Goal: Task Accomplishment & Management: Use online tool/utility

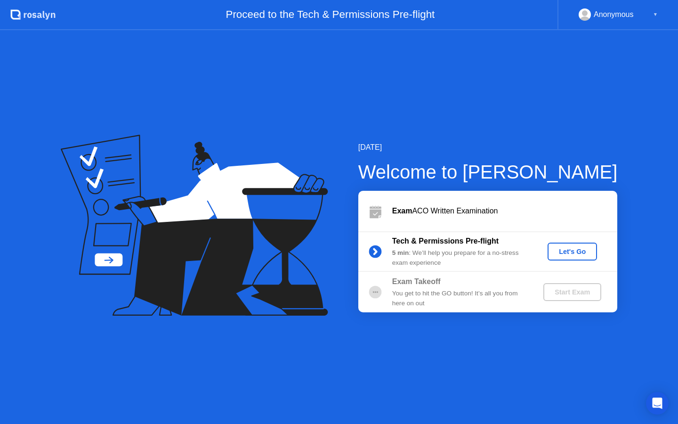
click at [568, 250] on div "Let's Go" at bounding box center [573, 252] width 42 height 8
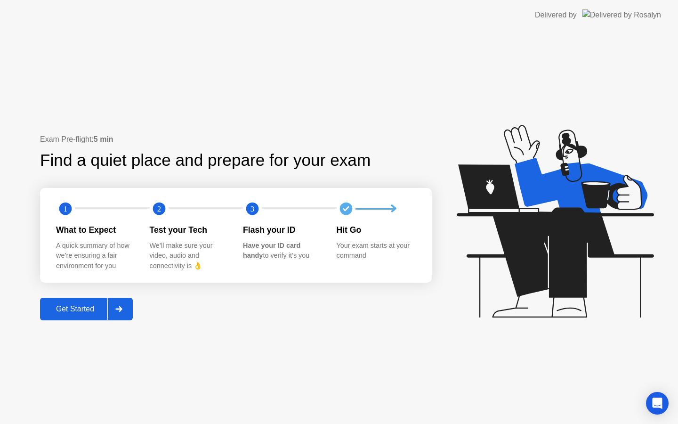
click at [73, 312] on div "Get Started" at bounding box center [75, 309] width 65 height 8
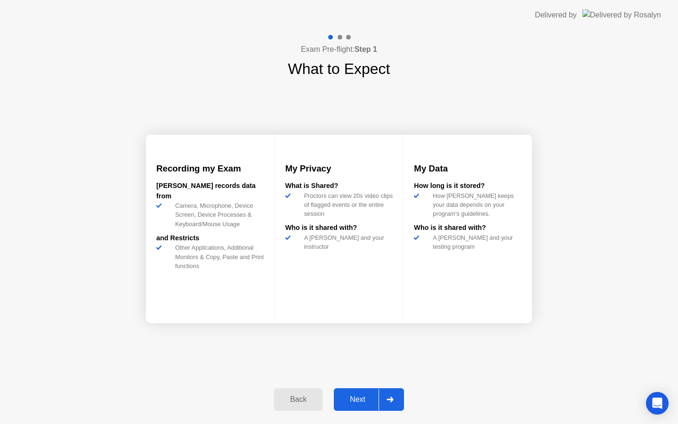
click at [355, 402] on div "Next" at bounding box center [358, 399] width 42 height 8
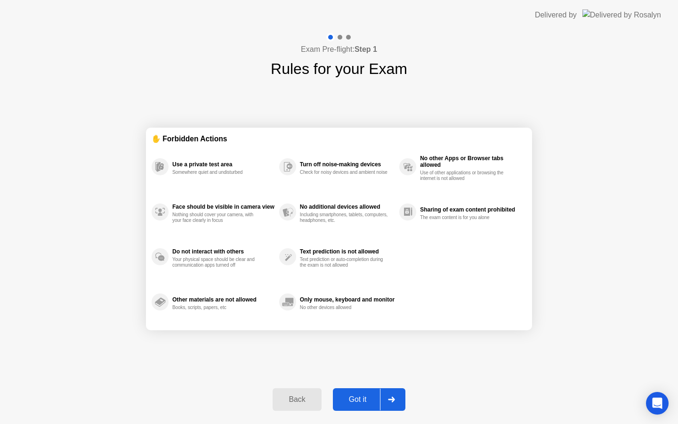
click at [355, 402] on div "Got it" at bounding box center [358, 399] width 44 height 8
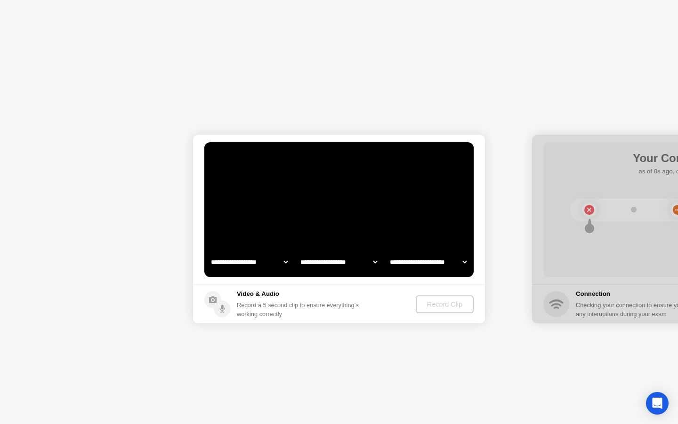
select select "**********"
select select "*******"
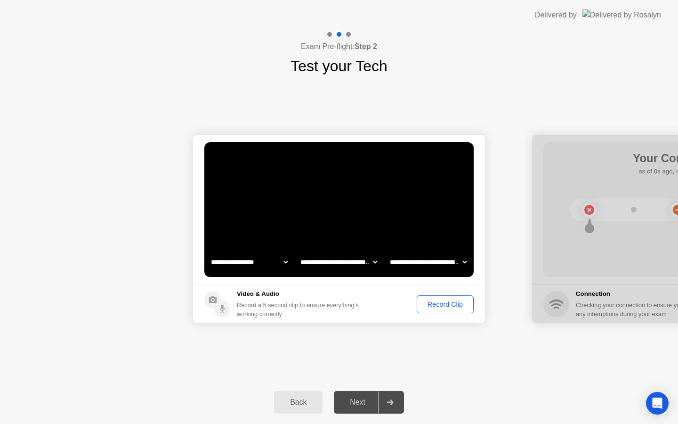
click at [355, 402] on div "Next" at bounding box center [358, 402] width 42 height 8
click at [387, 401] on icon at bounding box center [390, 403] width 7 height 6
click at [356, 404] on div "Next" at bounding box center [358, 402] width 42 height 8
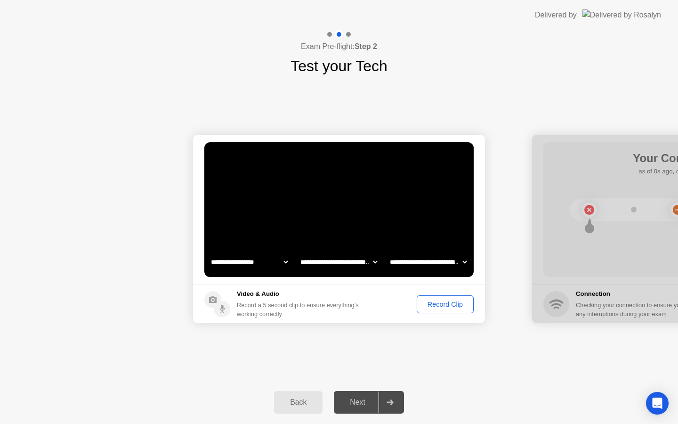
click at [394, 396] on div at bounding box center [390, 403] width 23 height 22
click at [431, 308] on div "Record Clip" at bounding box center [445, 305] width 50 height 8
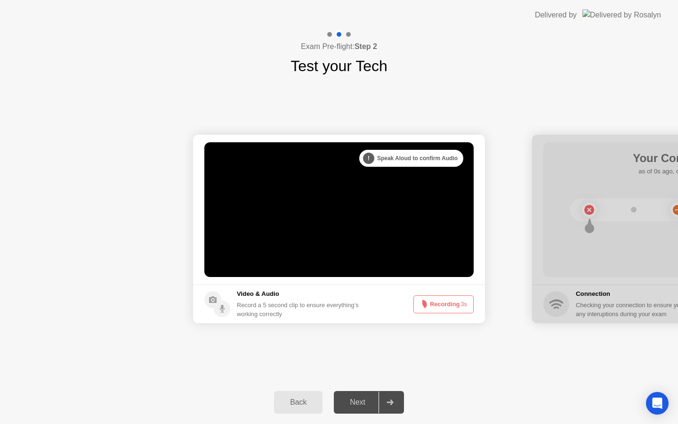
click at [431, 308] on button "Recording 3s" at bounding box center [444, 304] width 60 height 18
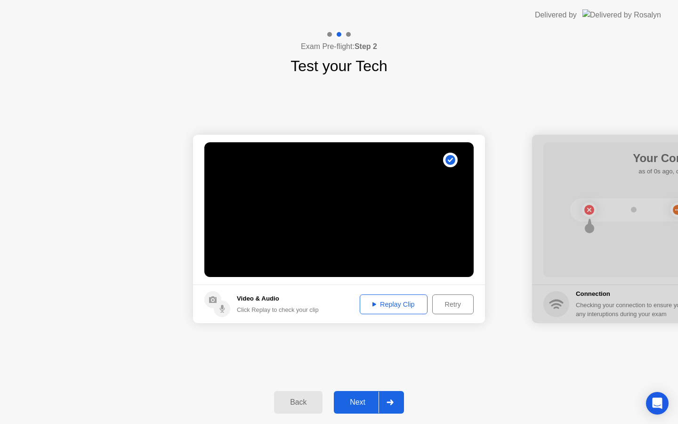
click at [390, 403] on icon at bounding box center [390, 403] width 7 height 6
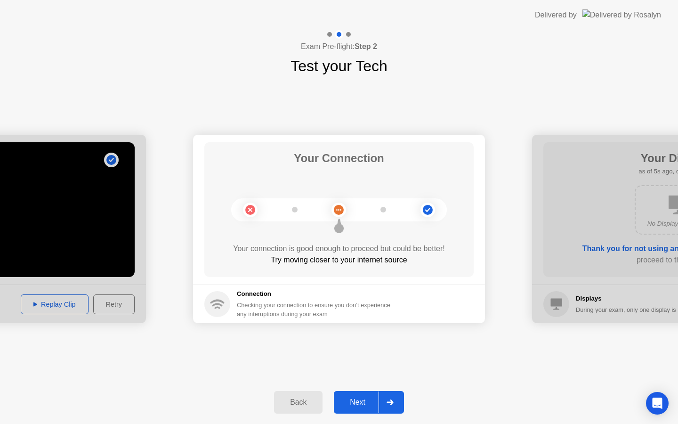
click at [390, 403] on icon at bounding box center [390, 403] width 7 height 6
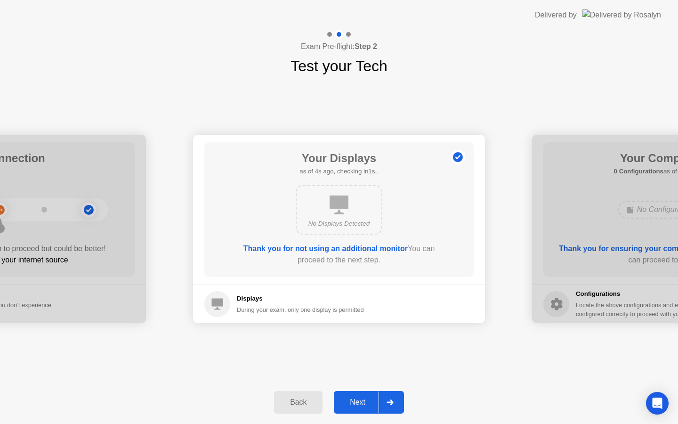
click at [390, 403] on icon at bounding box center [390, 403] width 7 height 6
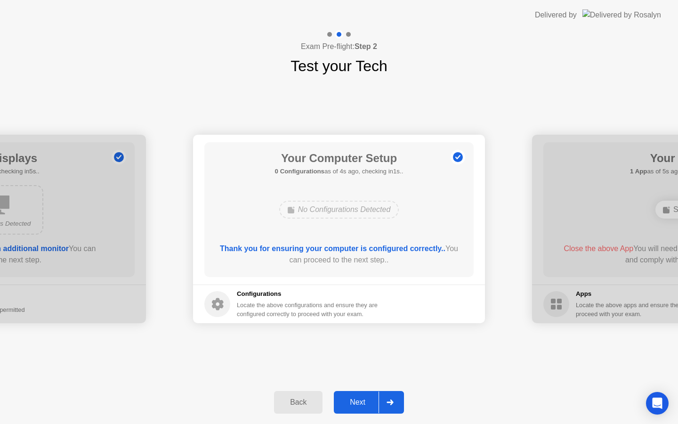
click at [390, 403] on icon at bounding box center [390, 403] width 7 height 6
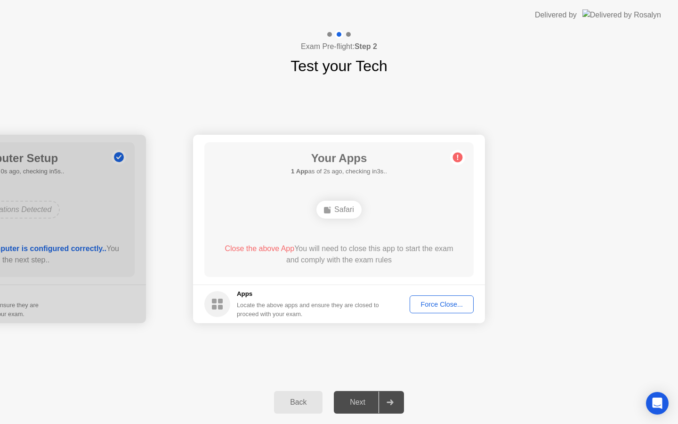
click at [390, 403] on icon at bounding box center [390, 403] width 7 height 6
click at [390, 406] on div at bounding box center [390, 403] width 23 height 22
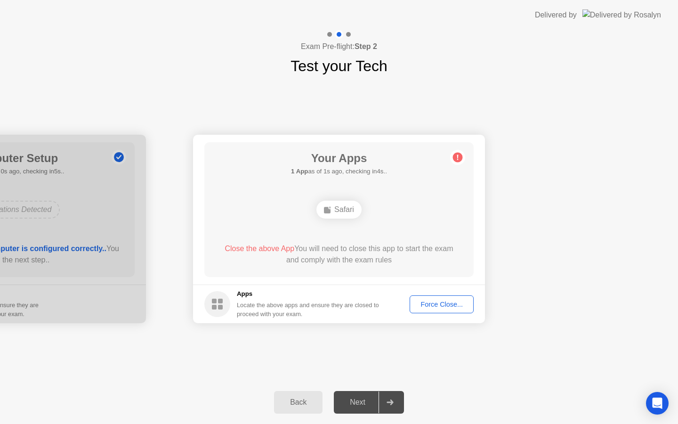
click at [443, 309] on button "Force Close..." at bounding box center [442, 304] width 64 height 18
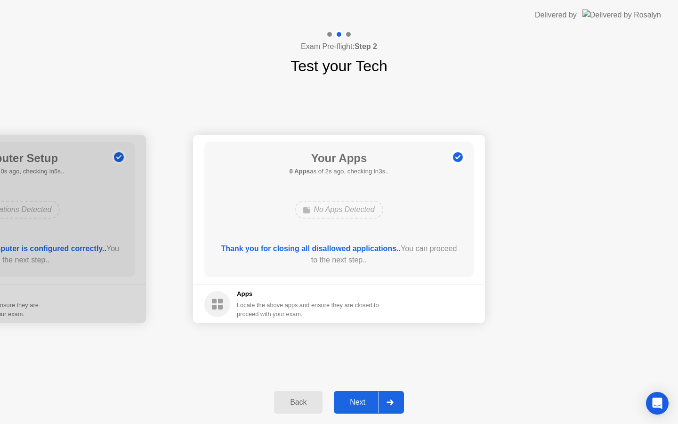
click at [392, 397] on div at bounding box center [390, 403] width 23 height 22
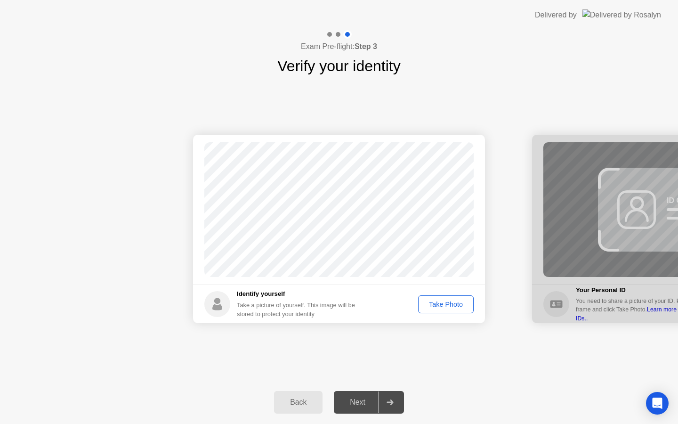
click at [437, 304] on div "Take Photo" at bounding box center [446, 305] width 49 height 8
click at [394, 401] on icon at bounding box center [390, 403] width 7 height 6
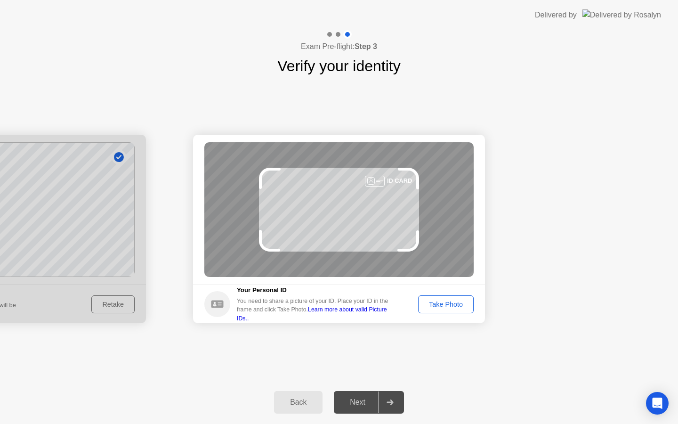
click at [444, 306] on div "Take Photo" at bounding box center [446, 305] width 49 height 8
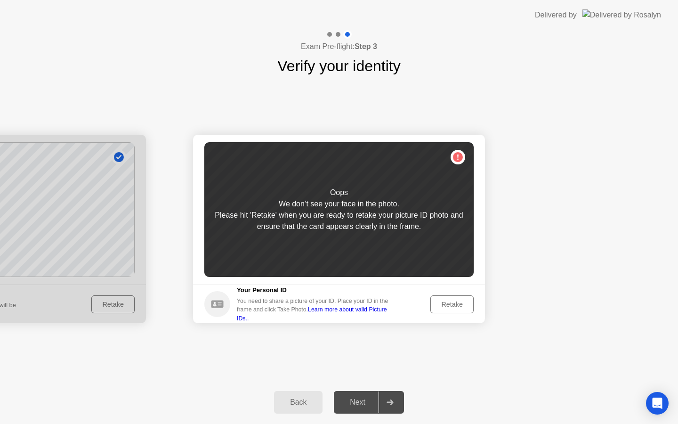
click at [449, 307] on div "Retake" at bounding box center [452, 305] width 37 height 8
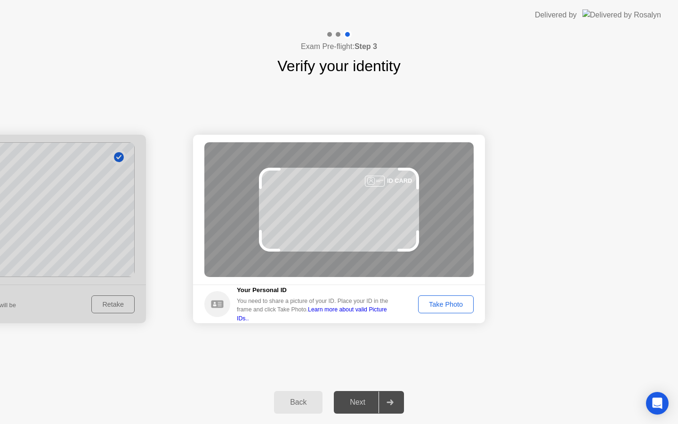
click at [449, 307] on div "Take Photo" at bounding box center [446, 305] width 49 height 8
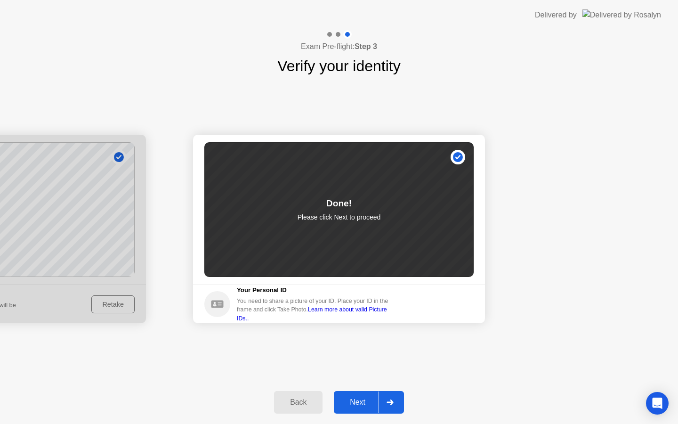
click at [391, 396] on div at bounding box center [390, 403] width 23 height 22
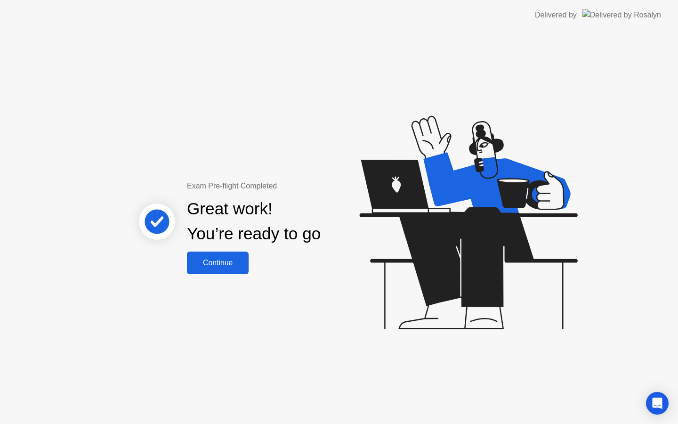
click at [217, 261] on div "Continue" at bounding box center [218, 263] width 56 height 8
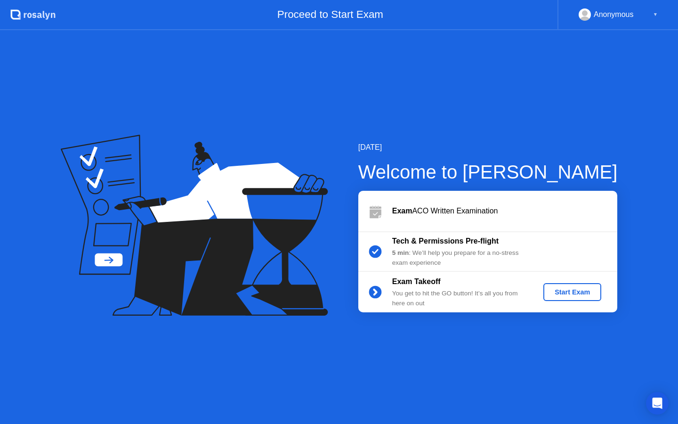
click at [555, 296] on div "Start Exam" at bounding box center [572, 292] width 50 height 8
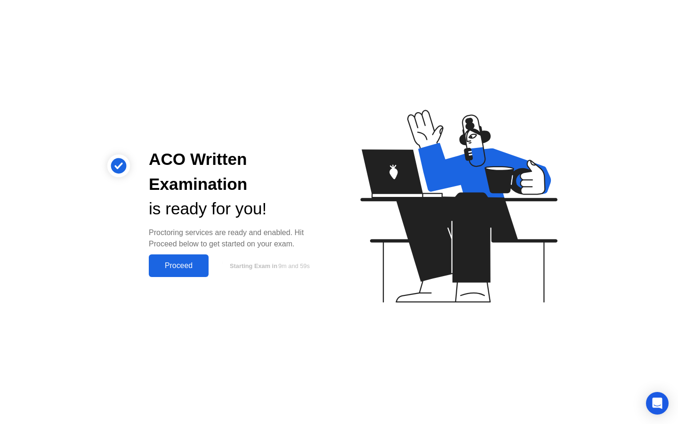
click at [173, 279] on div "ACO Written Examination is ready for you! Proctoring services are ready and ena…" at bounding box center [339, 212] width 678 height 424
click at [171, 267] on div "Proceed" at bounding box center [179, 265] width 54 height 8
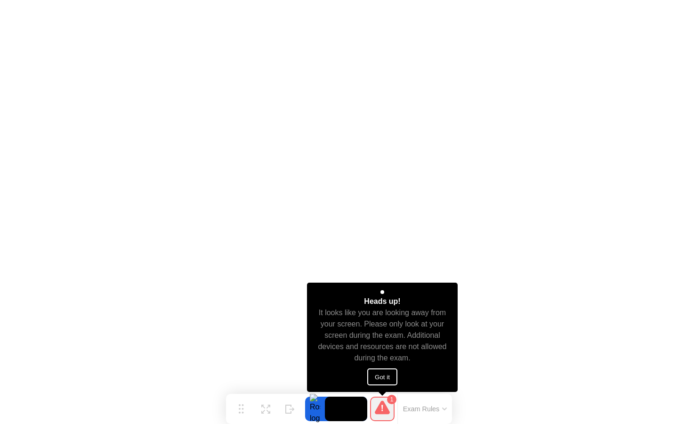
click at [384, 378] on button "Got it" at bounding box center [382, 376] width 30 height 17
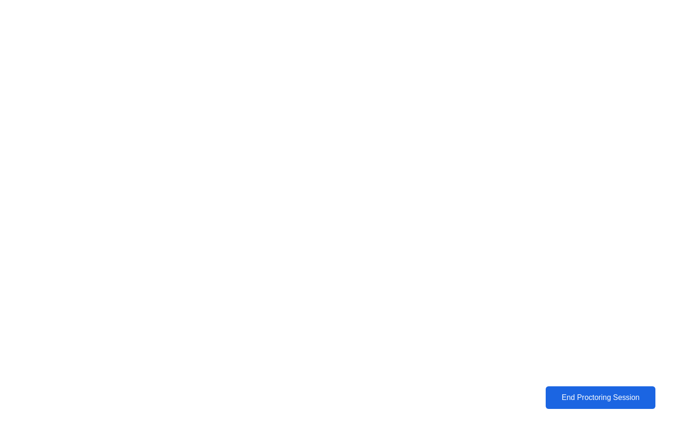
click at [587, 394] on div "End Proctoring Session" at bounding box center [601, 397] width 104 height 8
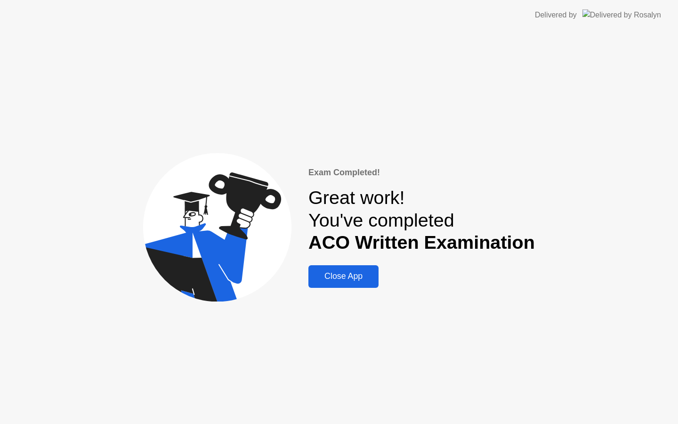
click at [365, 281] on div "Close App" at bounding box center [343, 276] width 65 height 10
